Goal: Information Seeking & Learning: Learn about a topic

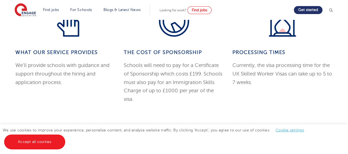
scroll to position [536, 0]
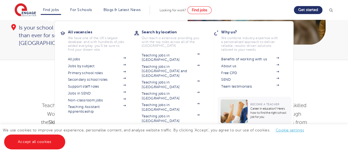
scroll to position [83, 0]
click at [154, 136] on link "Teaching jobs in [GEOGRAPHIC_DATA]" at bounding box center [171, 140] width 58 height 9
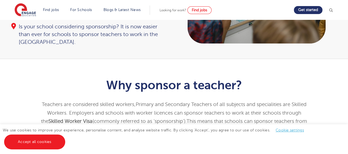
scroll to position [0, 0]
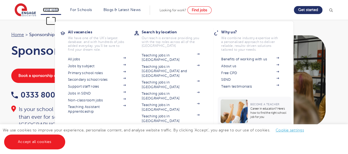
click at [50, 9] on link "Find jobs" at bounding box center [51, 10] width 16 height 4
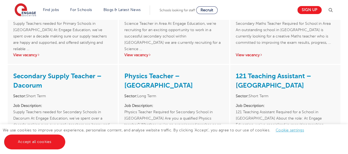
scroll to position [1695, 0]
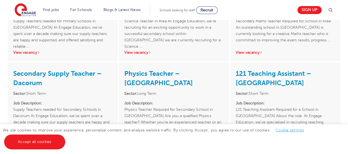
click at [142, 139] on link "View vacancy" at bounding box center [137, 141] width 27 height 4
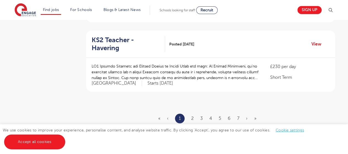
scroll to position [664, 0]
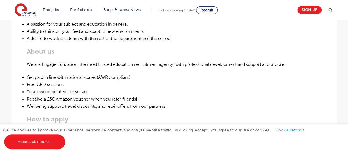
scroll to position [271, 0]
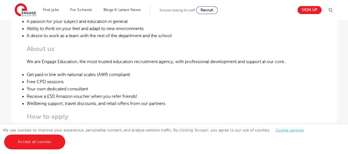
drag, startPoint x: 350, startPoint y: 14, endPoint x: 341, endPoint y: 67, distance: 54.1
click at [341, 67] on html "Find jobs All vacancies We have one of the UK's largest database. and with hund…" at bounding box center [174, 136] width 348 height 814
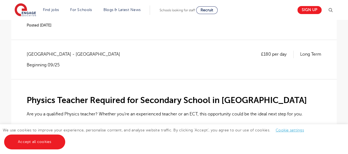
scroll to position [0, 0]
